Goal: Information Seeking & Learning: Learn about a topic

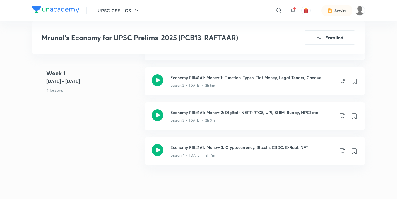
scroll to position [352, 0]
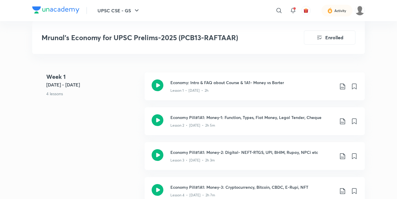
scroll to position [293, 0]
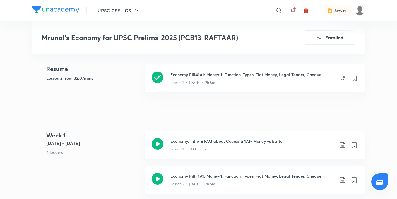
click at [52, 10] on img at bounding box center [55, 9] width 47 height 7
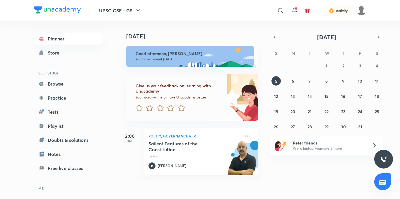
click at [56, 13] on img at bounding box center [57, 9] width 47 height 7
click at [53, 2] on div "UPSC CSE - GS ​ Activity" at bounding box center [200, 10] width 333 height 21
click at [55, 9] on img at bounding box center [57, 9] width 47 height 7
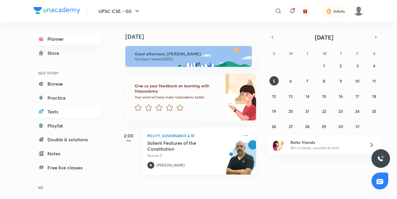
scroll to position [37, 0]
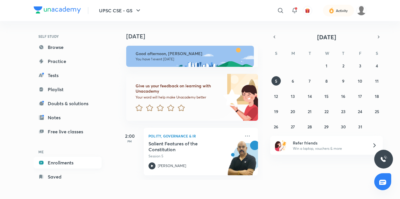
click at [65, 163] on link "Enrollments" at bounding box center [68, 163] width 68 height 12
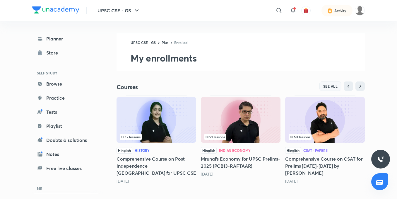
click at [326, 87] on span "SEE ALL" at bounding box center [331, 86] width 15 height 4
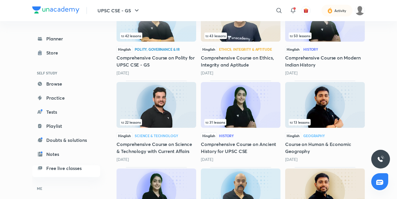
scroll to position [624, 0]
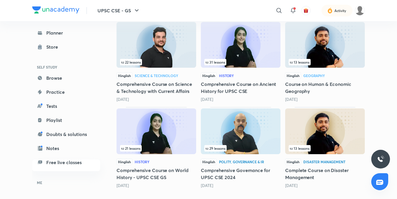
click at [259, 57] on img at bounding box center [241, 45] width 80 height 46
